Goal: Find specific page/section: Find specific page/section

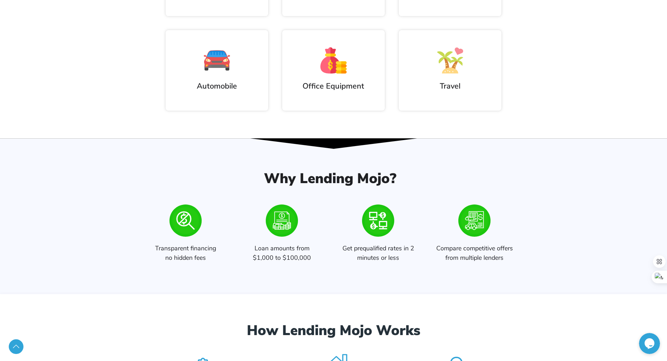
scroll to position [526, 0]
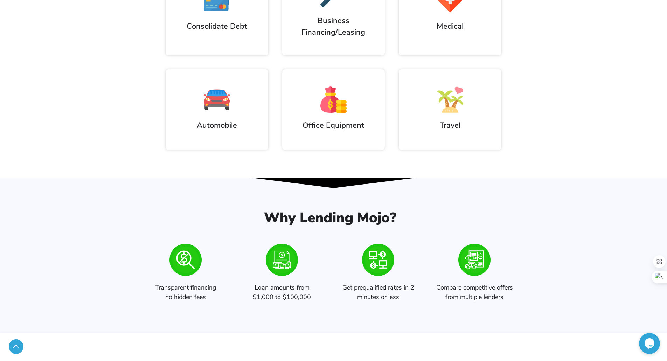
click at [214, 126] on h2 "Automobile" at bounding box center [217, 126] width 89 height 12
click at [221, 94] on img at bounding box center [217, 100] width 26 height 26
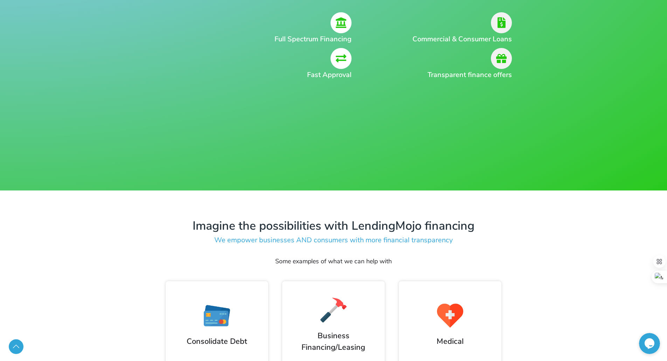
scroll to position [0, 0]
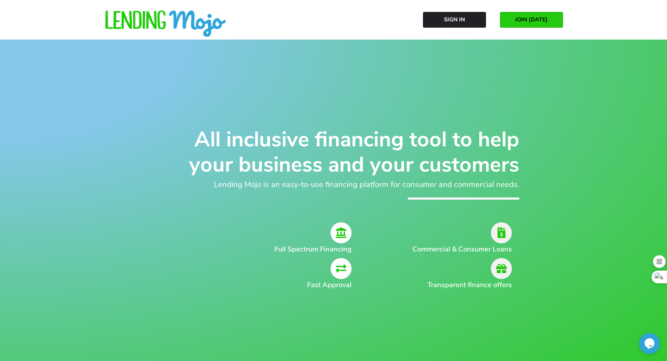
click at [549, 19] on link "JOIN [DATE]" at bounding box center [531, 20] width 63 height 16
